Goal: Transaction & Acquisition: Purchase product/service

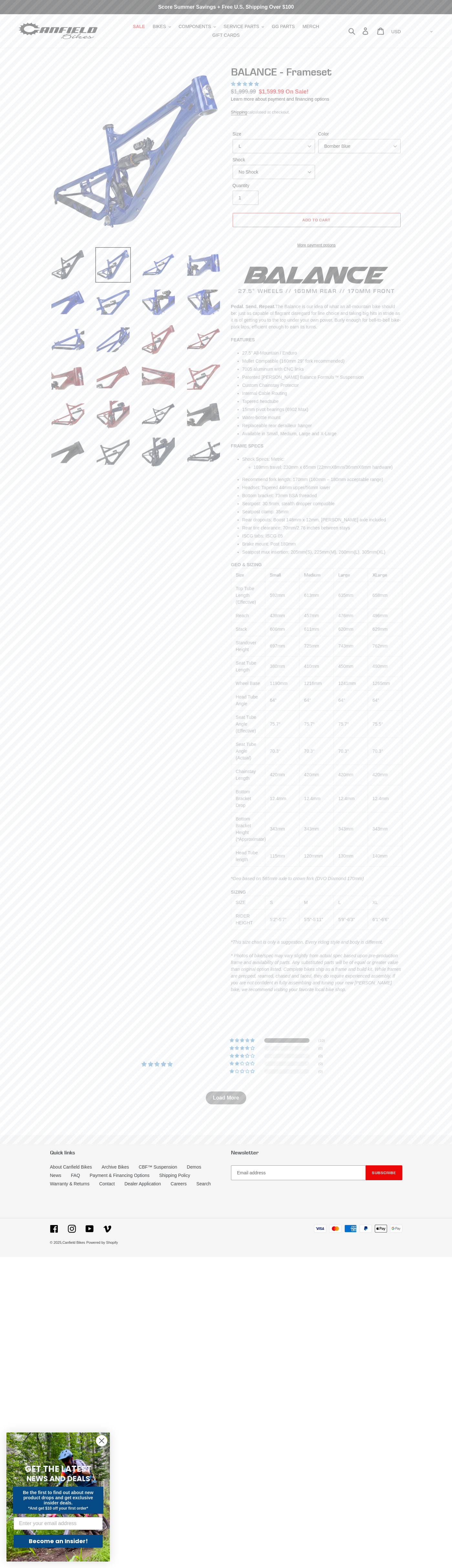
click at [316, 220] on span "Add to cart" at bounding box center [316, 220] width 28 height 5
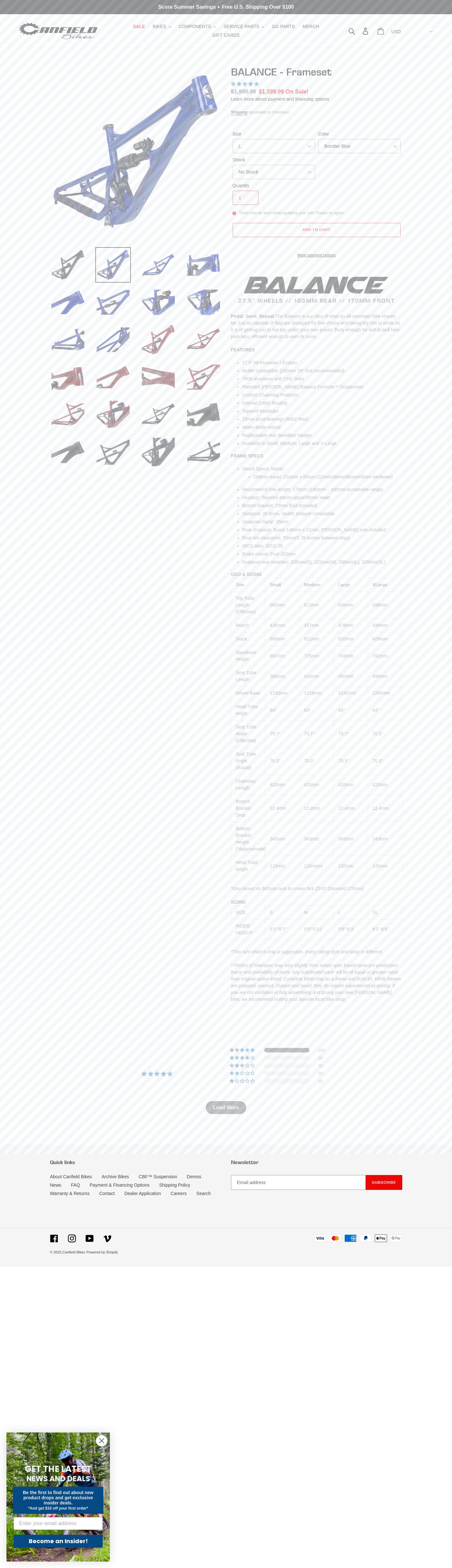
click at [384, 31] on icon at bounding box center [381, 31] width 7 height 7
